Goal: Information Seeking & Learning: Learn about a topic

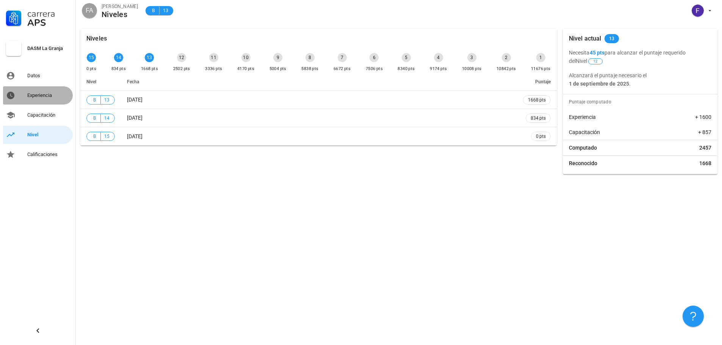
click at [50, 96] on div "Experiencia" at bounding box center [48, 96] width 42 height 6
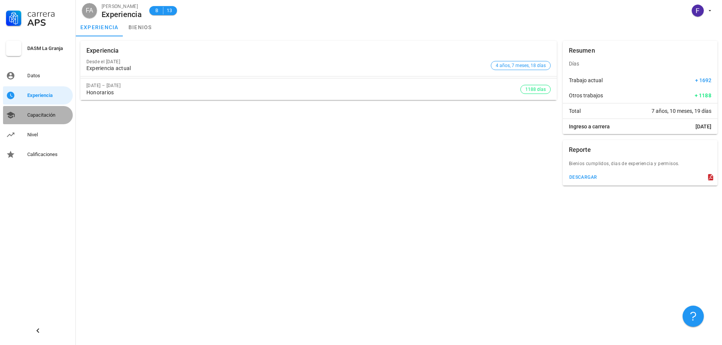
click at [53, 114] on div "Capacitación" at bounding box center [48, 115] width 42 height 6
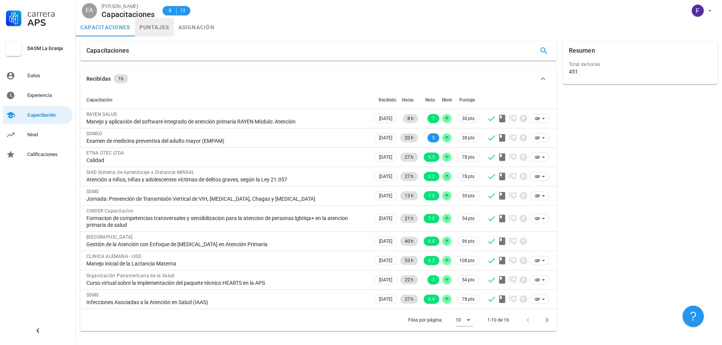
click at [146, 28] on link "puntajes" at bounding box center [154, 27] width 39 height 18
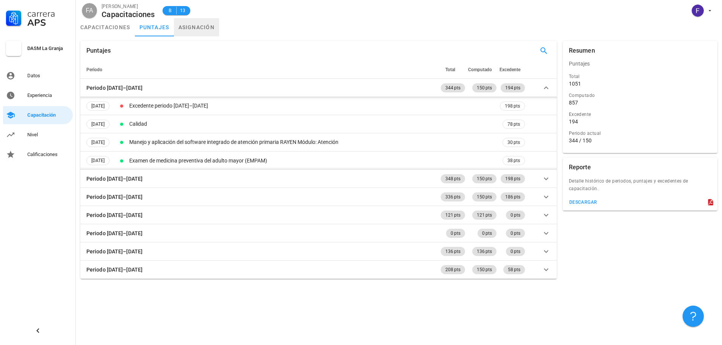
click at [204, 27] on link "asignación" at bounding box center [196, 27] width 45 height 18
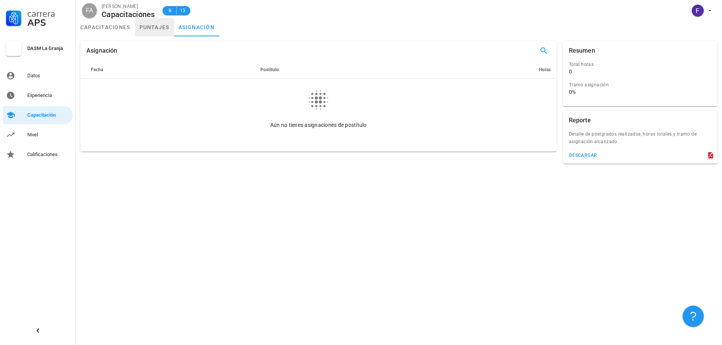
click at [156, 26] on link "puntajes" at bounding box center [154, 27] width 39 height 18
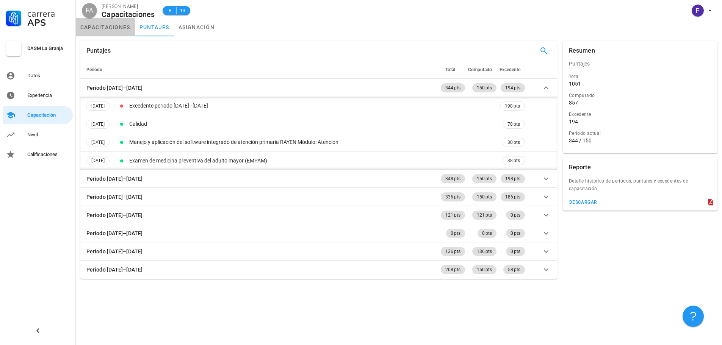
click at [115, 31] on link "capacitaciones" at bounding box center [105, 27] width 59 height 18
